Goal: Information Seeking & Learning: Find specific fact

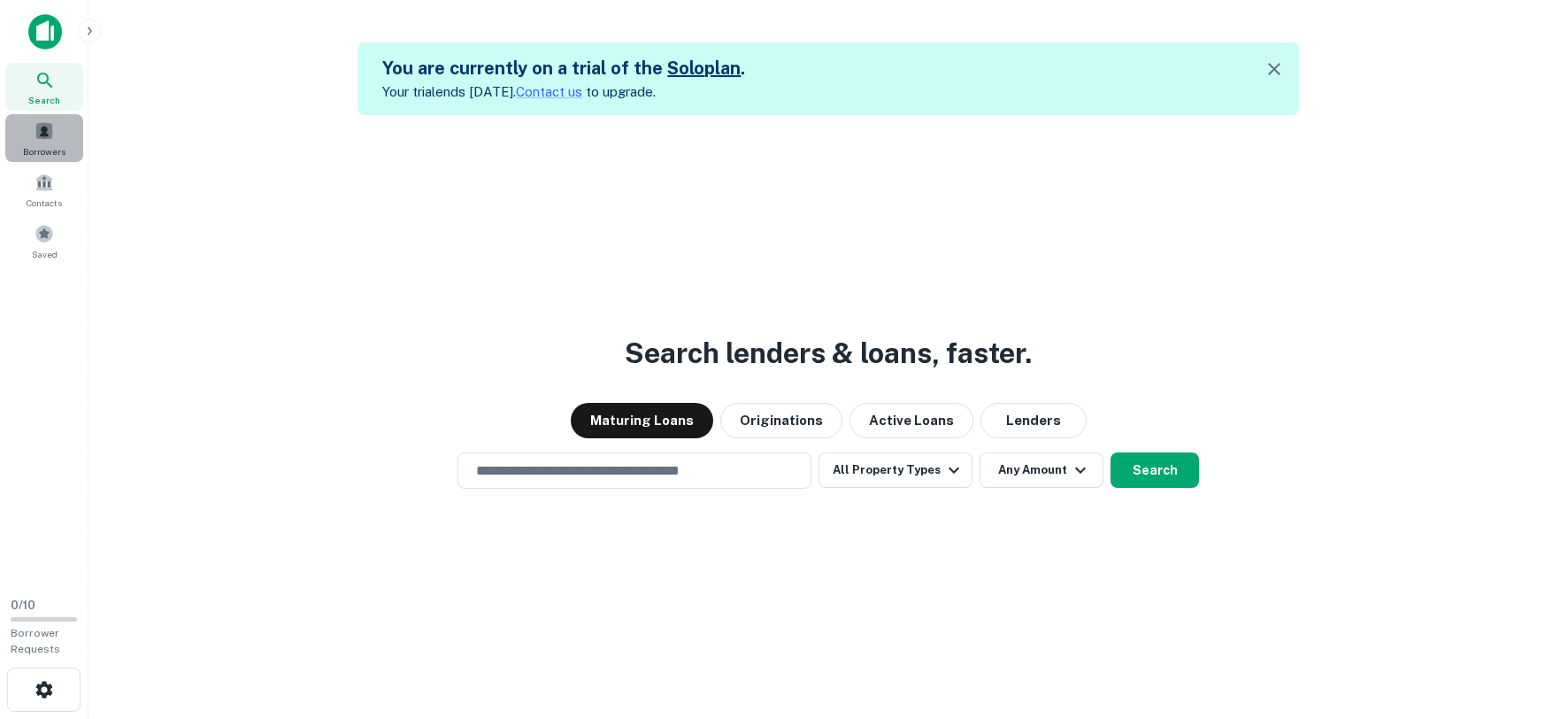
click at [48, 139] on span at bounding box center [44, 131] width 19 height 19
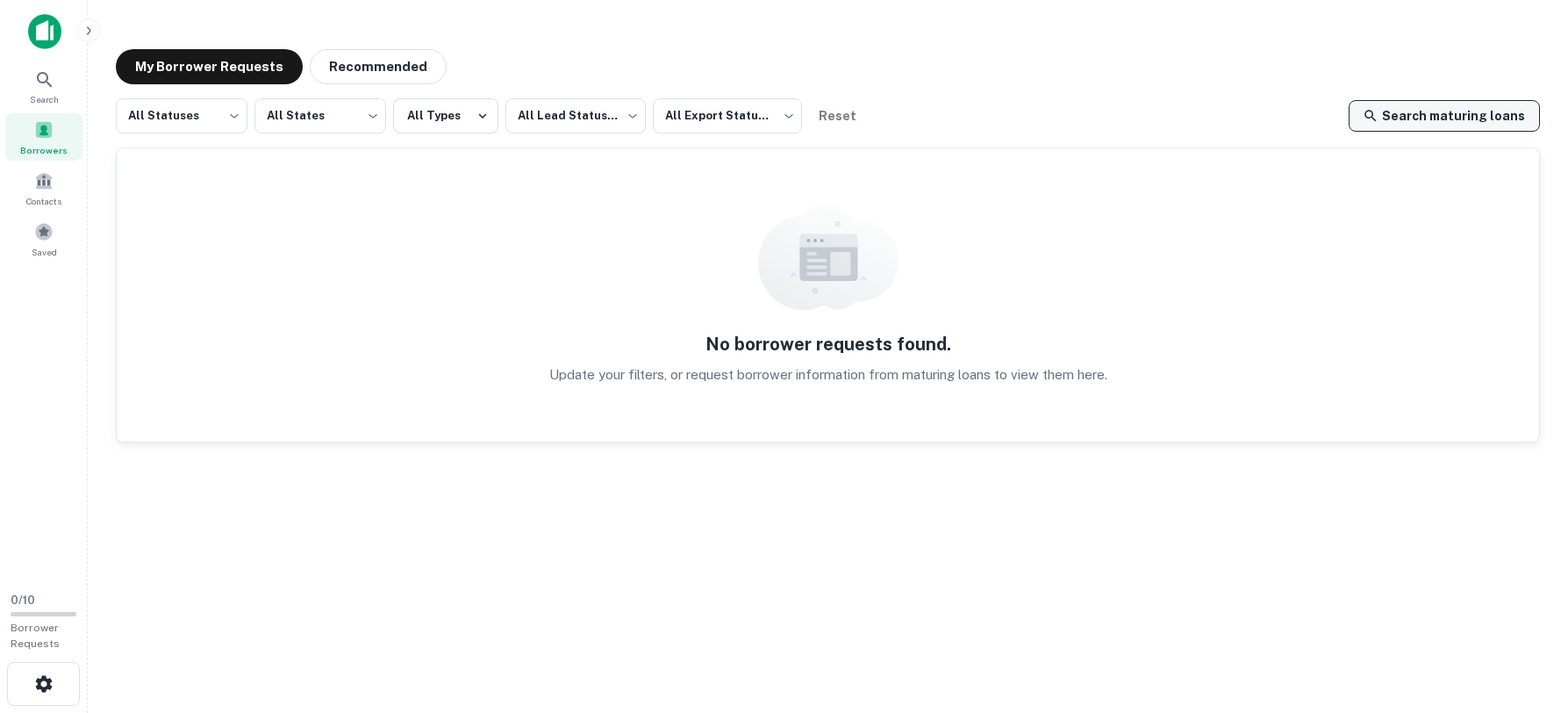
click at [1419, 105] on link "Search maturing loans" at bounding box center [1444, 116] width 191 height 32
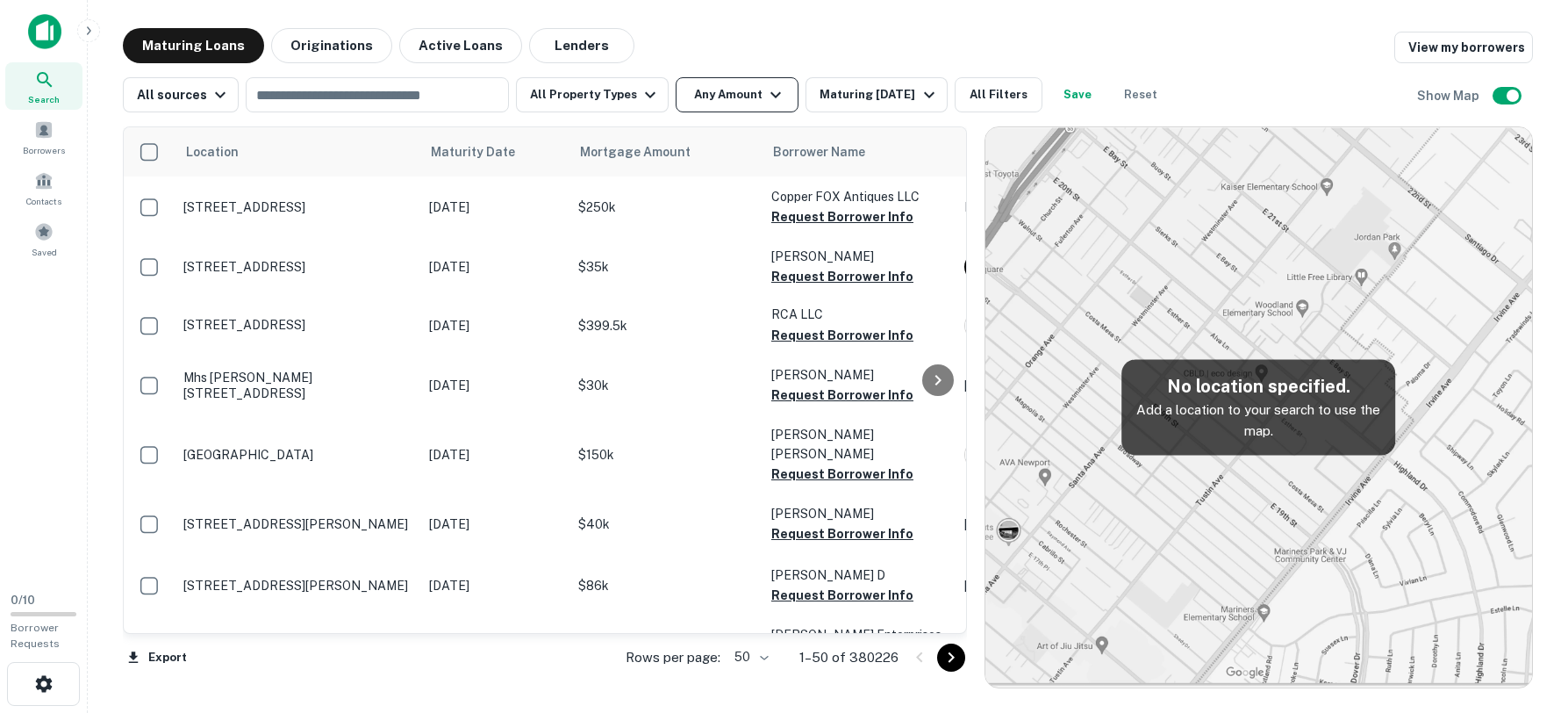
click at [747, 89] on button "Any Amount" at bounding box center [737, 95] width 123 height 35
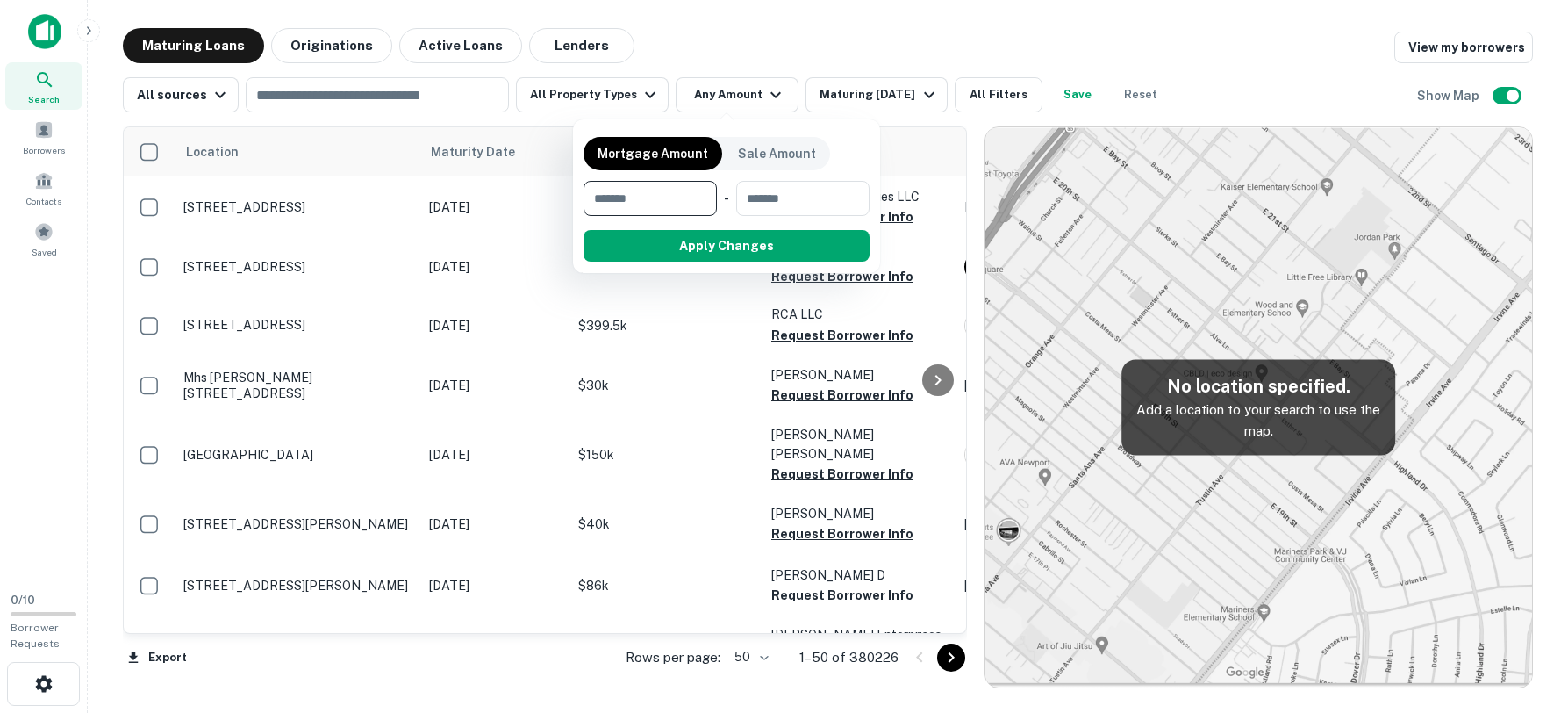
click at [744, 43] on div at bounding box center [784, 356] width 1568 height 713
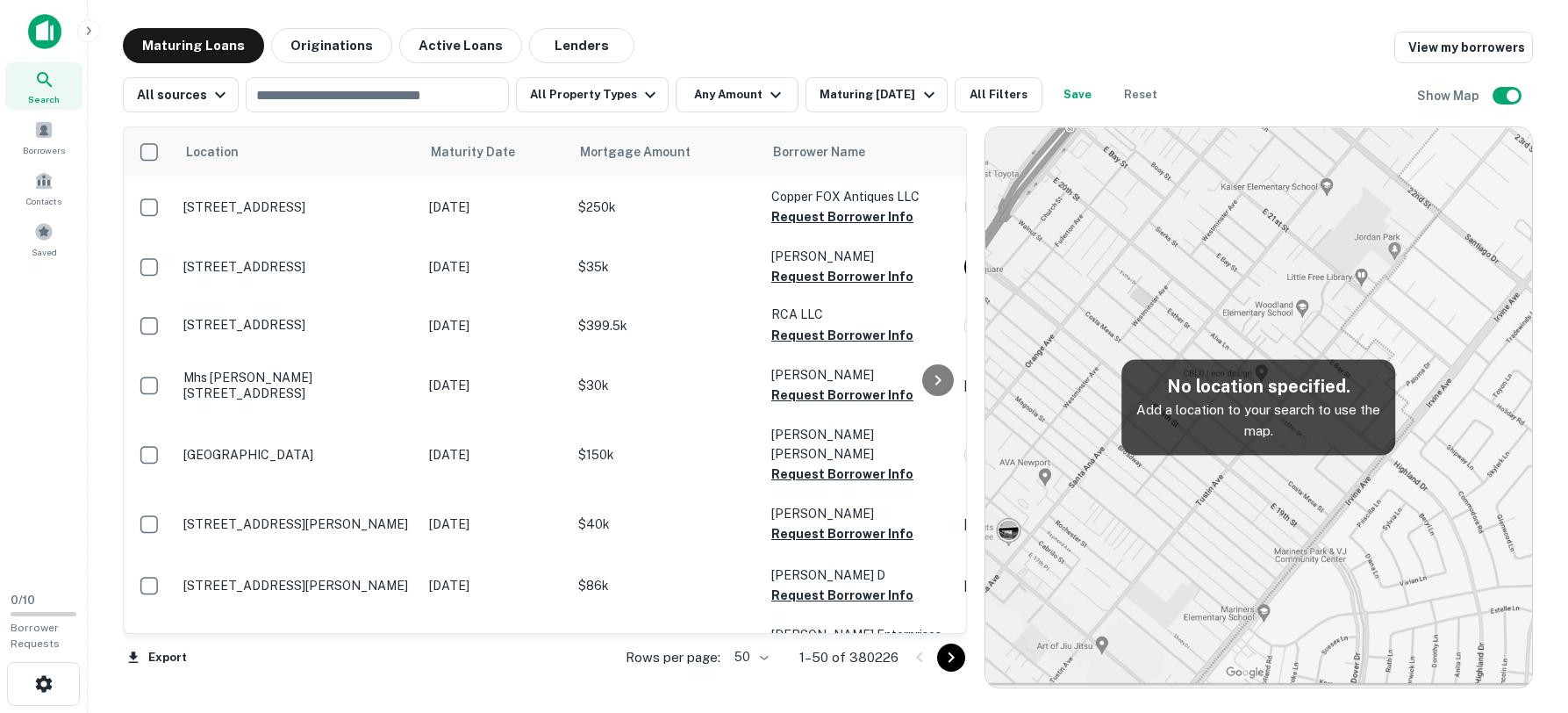
click at [720, 76] on div "All sources ​ All Property Types Any Amount Maturing In 1 Year All Filters Save…" at bounding box center [828, 87] width 1410 height 49
click at [725, 90] on button "Any Amount" at bounding box center [737, 95] width 123 height 35
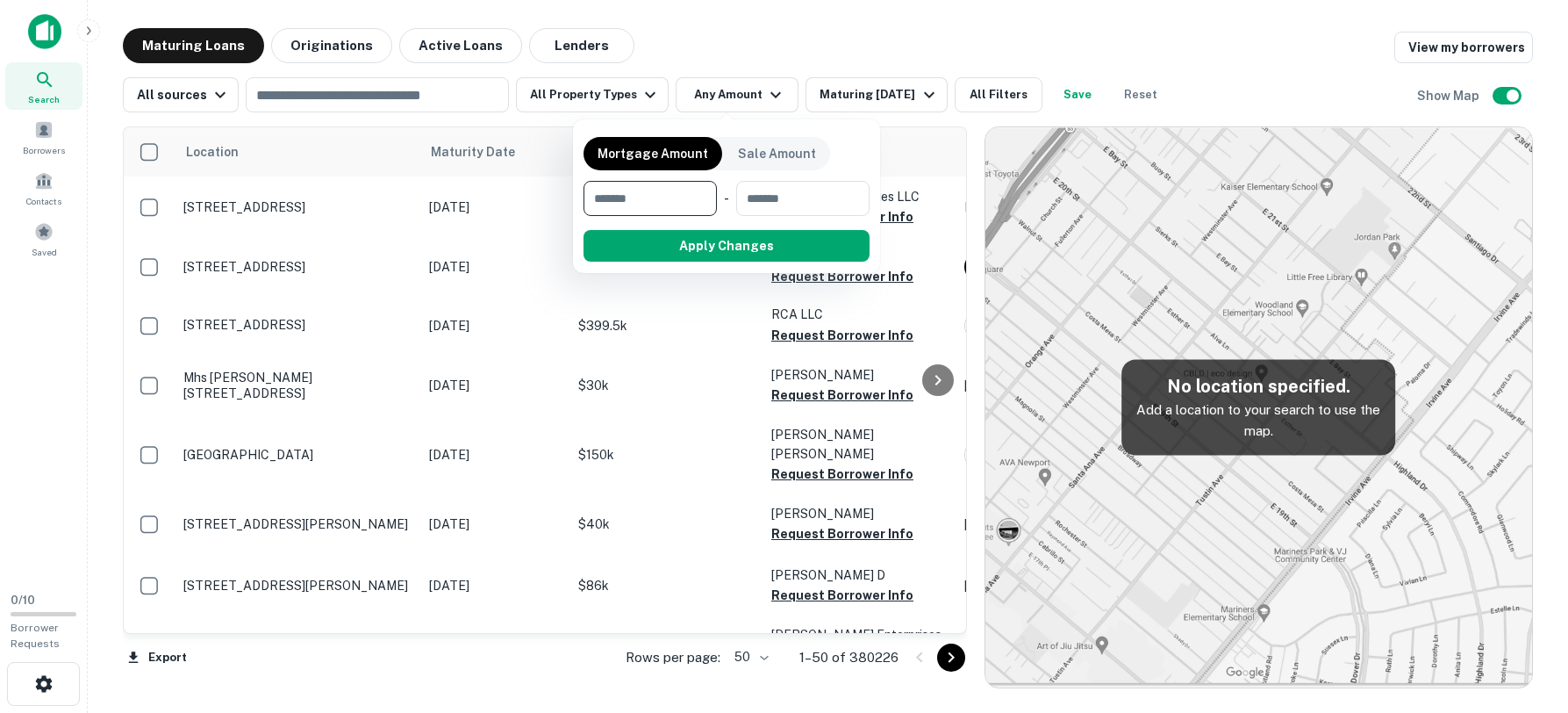
click at [708, 7] on div at bounding box center [784, 356] width 1568 height 713
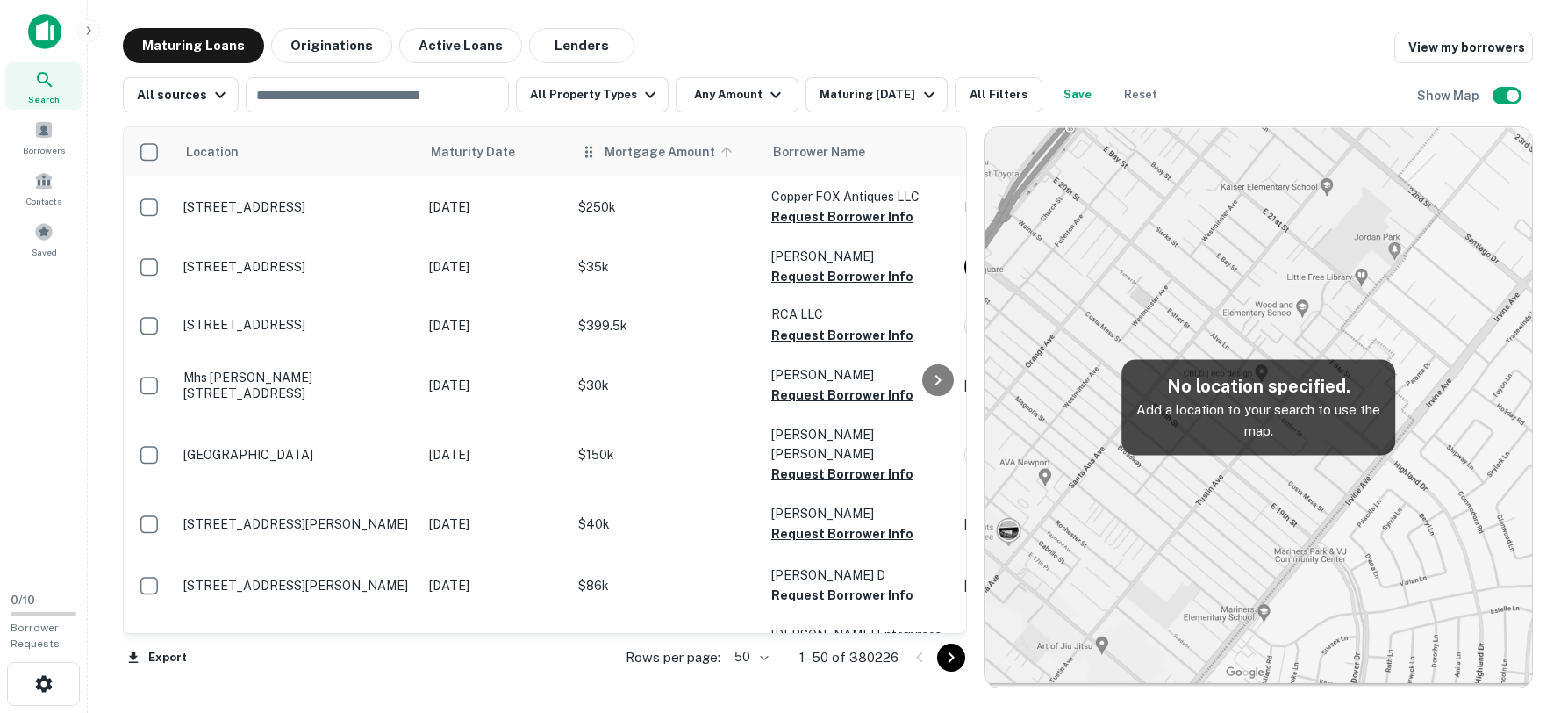
click at [727, 150] on icon at bounding box center [726, 152] width 16 height 16
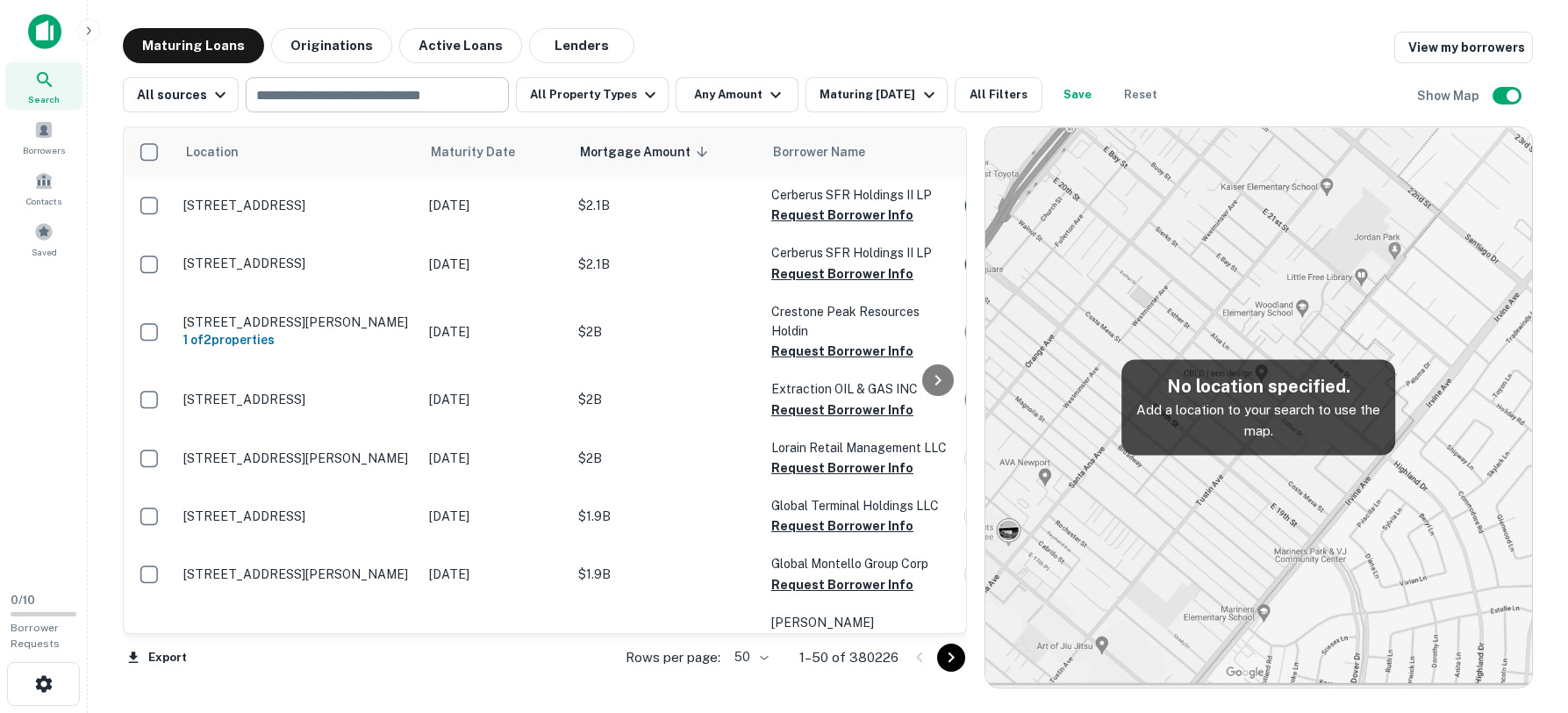
click at [391, 99] on input "text" at bounding box center [376, 95] width 250 height 25
type input "********"
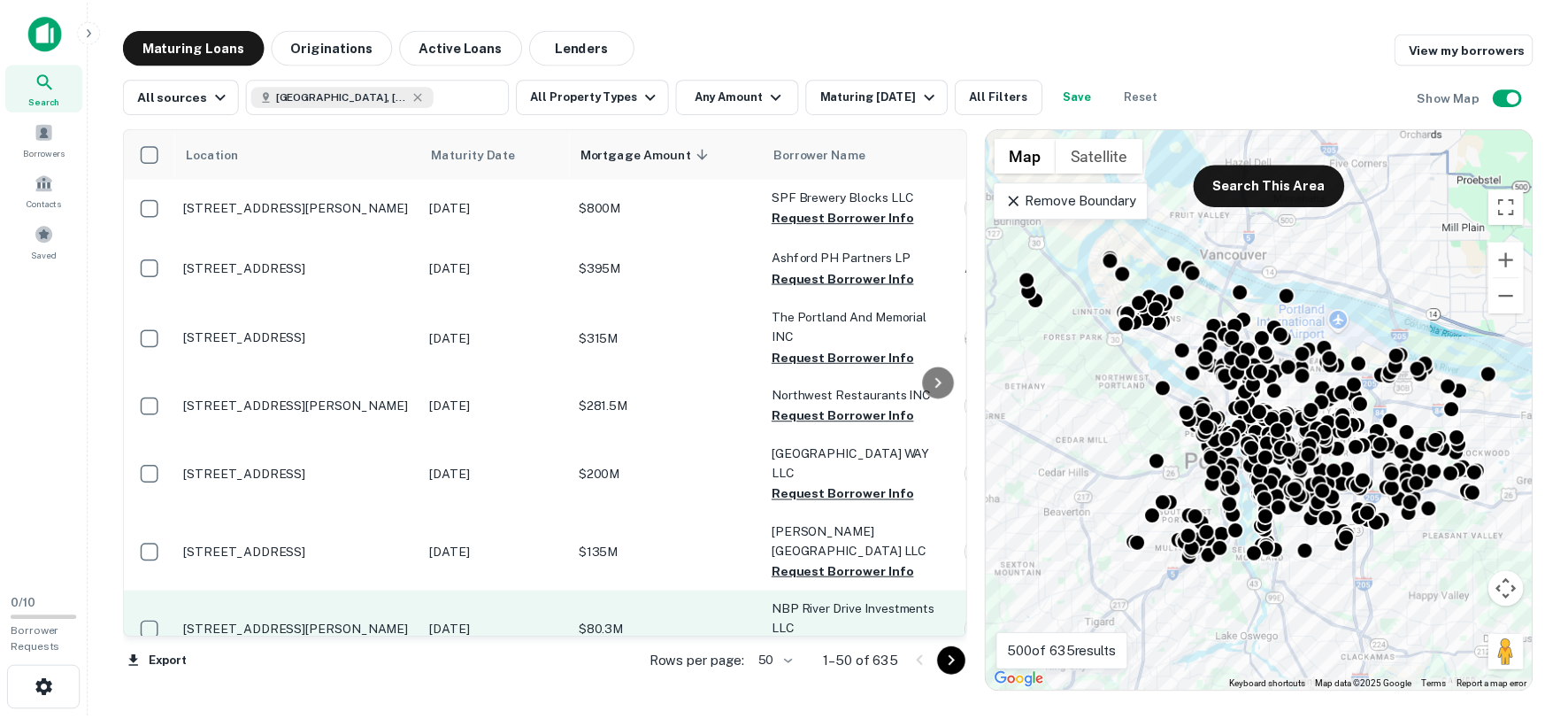
scroll to position [177, 0]
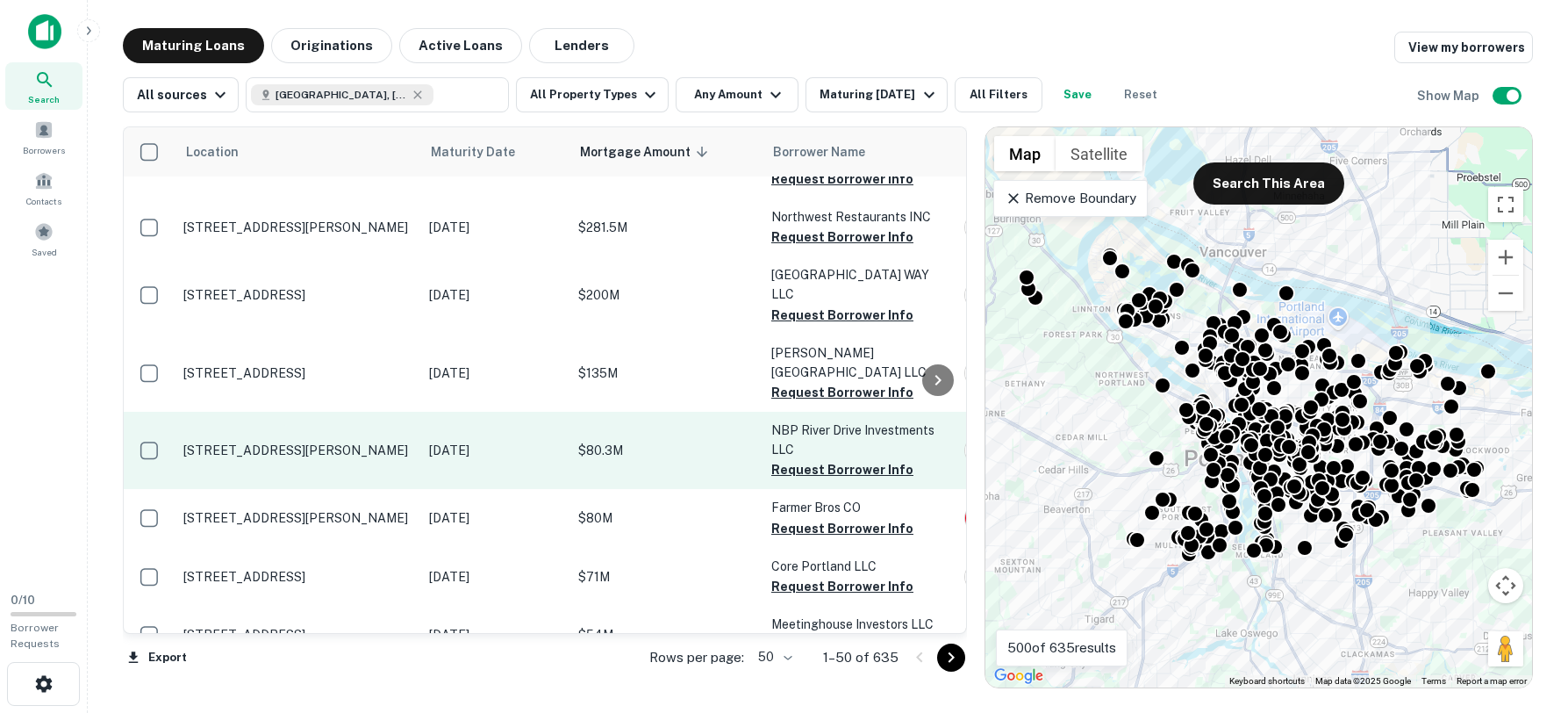
click at [356, 443] on p "1811 Wi Sw River Dr Portland, OR97201" at bounding box center [297, 450] width 228 height 16
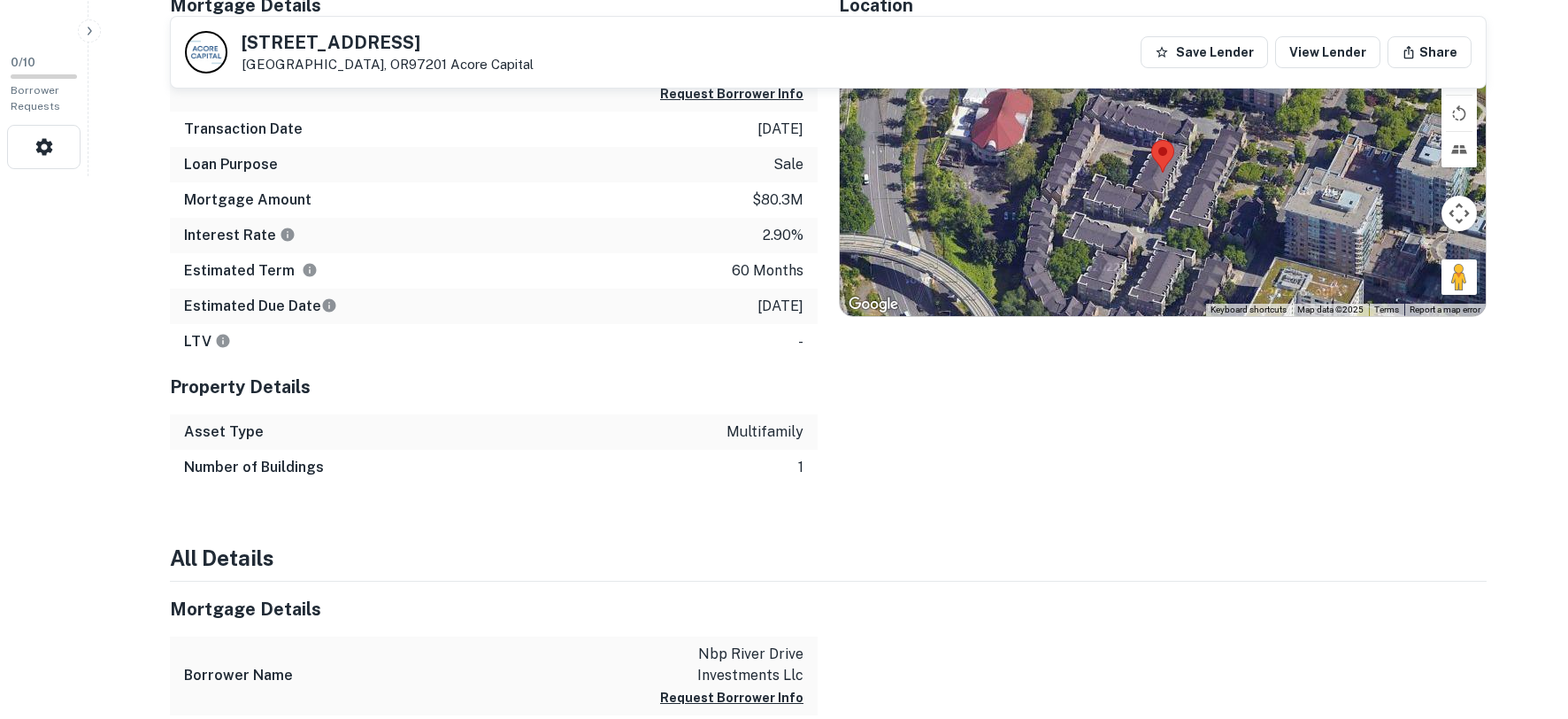
scroll to position [354, 0]
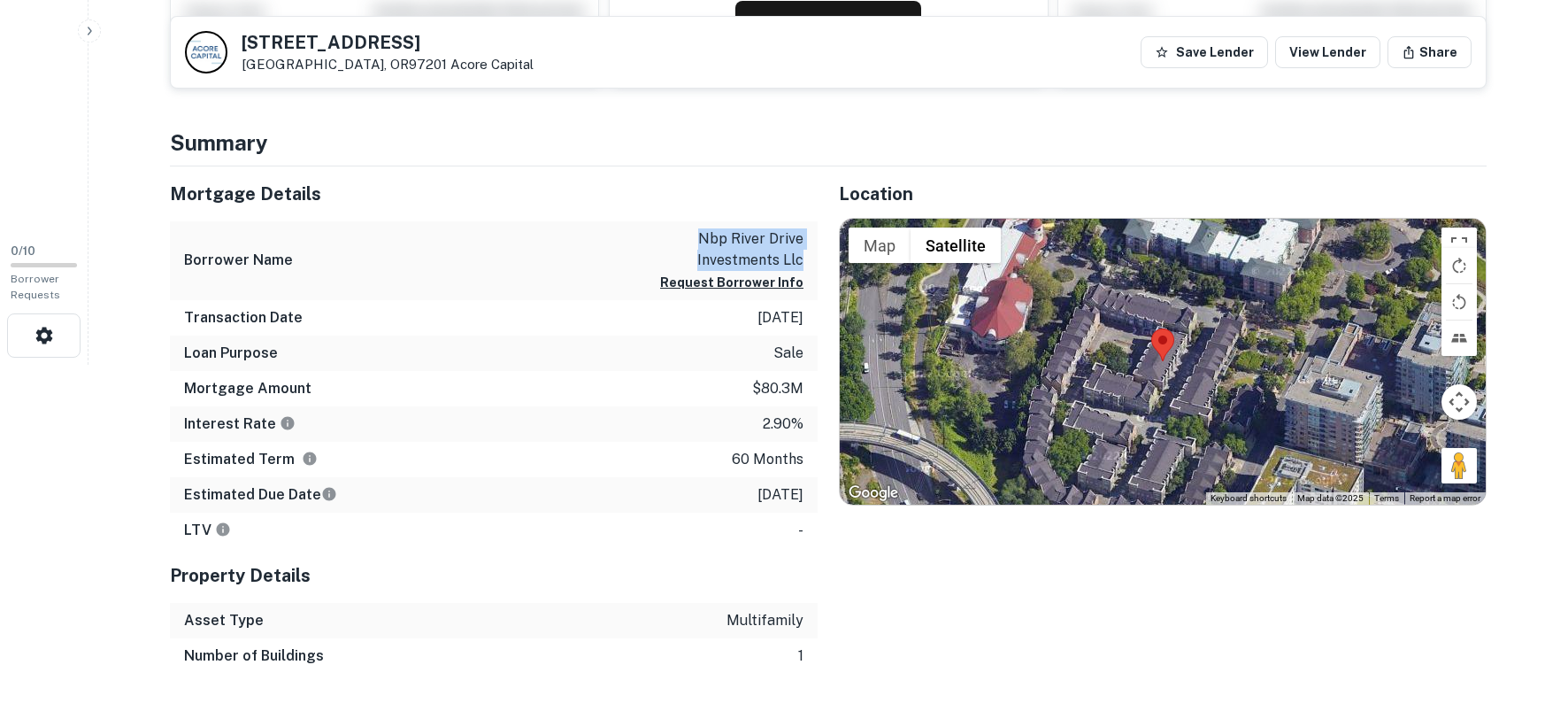
drag, startPoint x: 809, startPoint y: 262, endPoint x: 719, endPoint y: 244, distance: 91.8
click at [707, 244] on div "Borrower Name nbp river drive investments llc Request Borrower Info" at bounding box center [493, 261] width 648 height 79
copy p "nbp river drive investments llc"
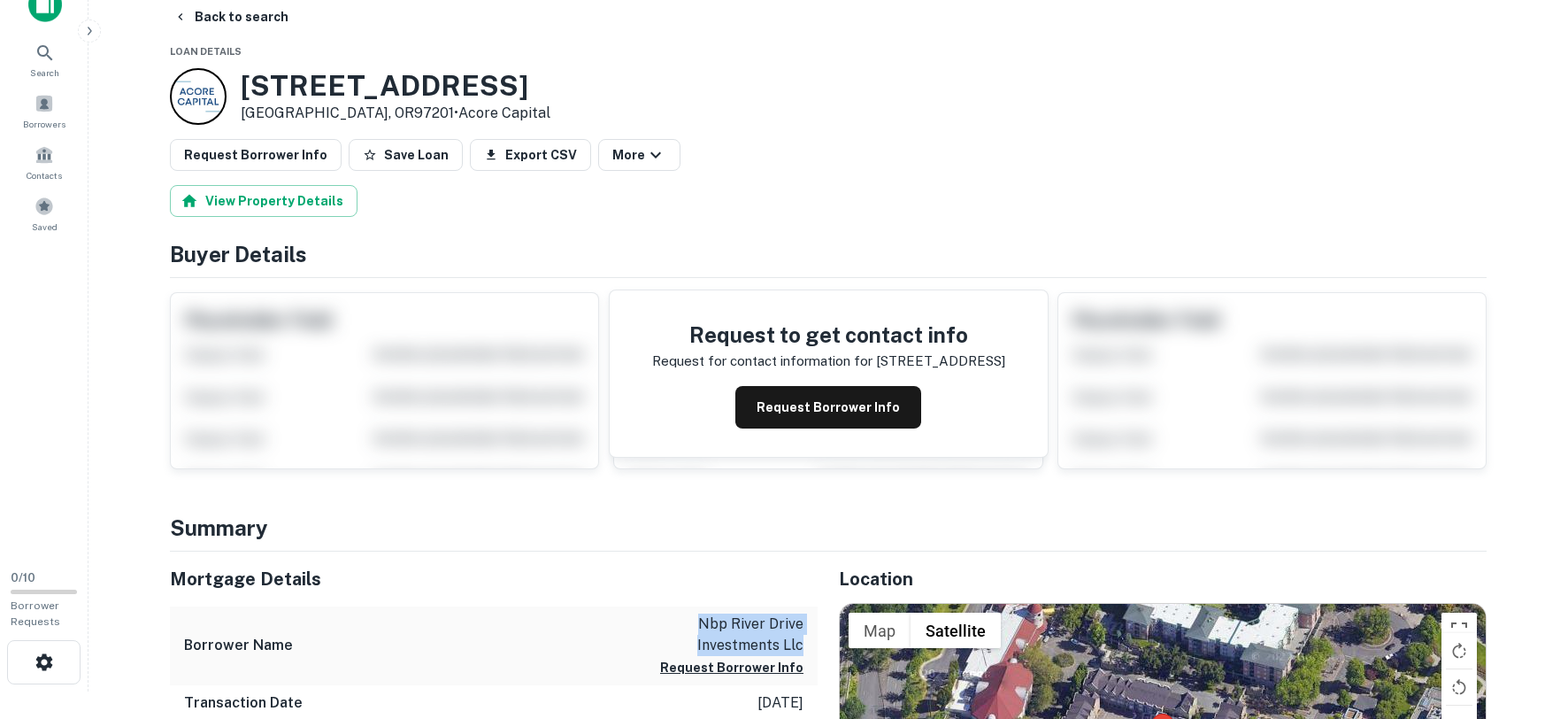
scroll to position [0, 0]
